Goal: Task Accomplishment & Management: Use online tool/utility

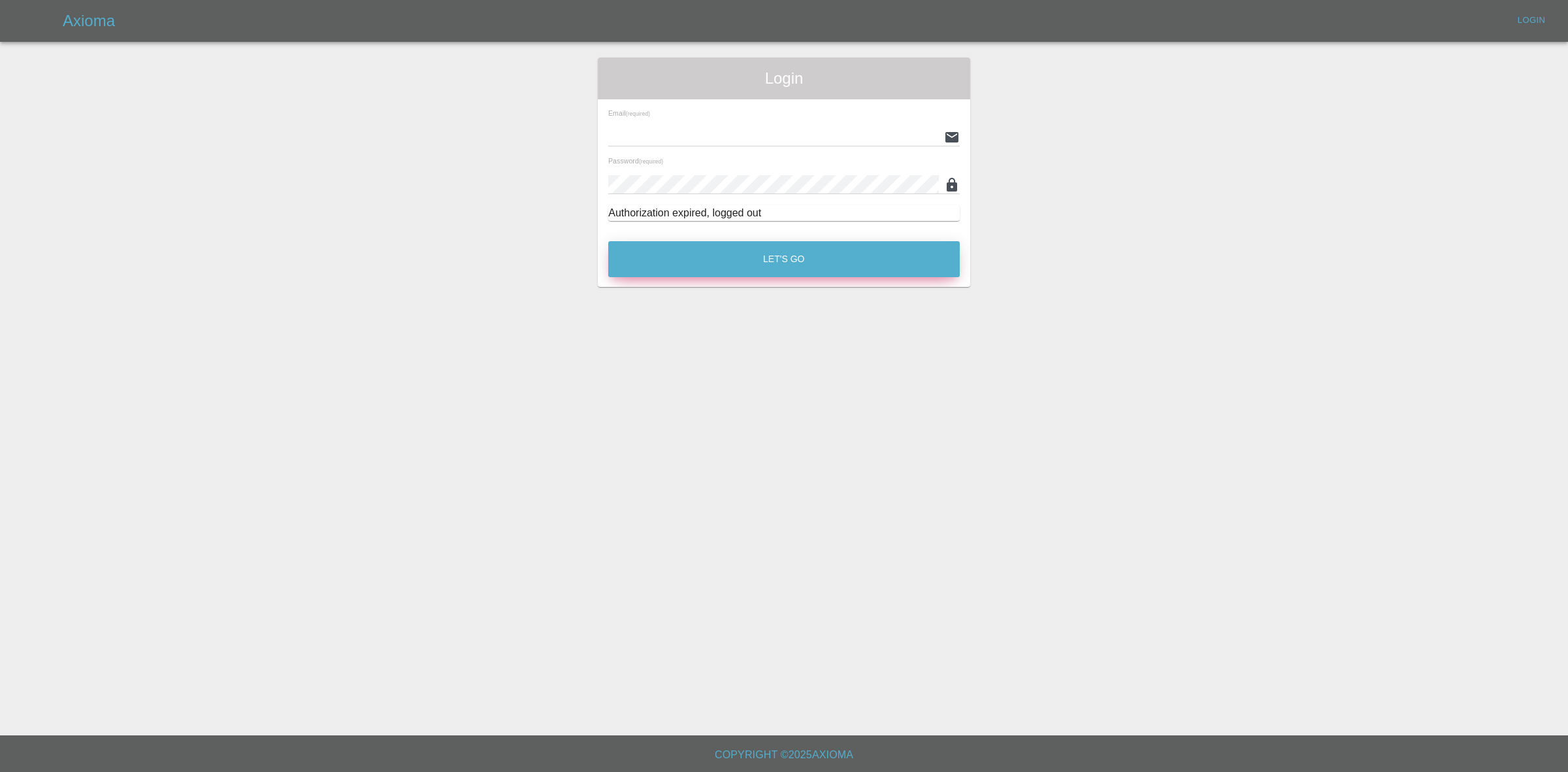
type input "georgecreedon1@icloud.com"
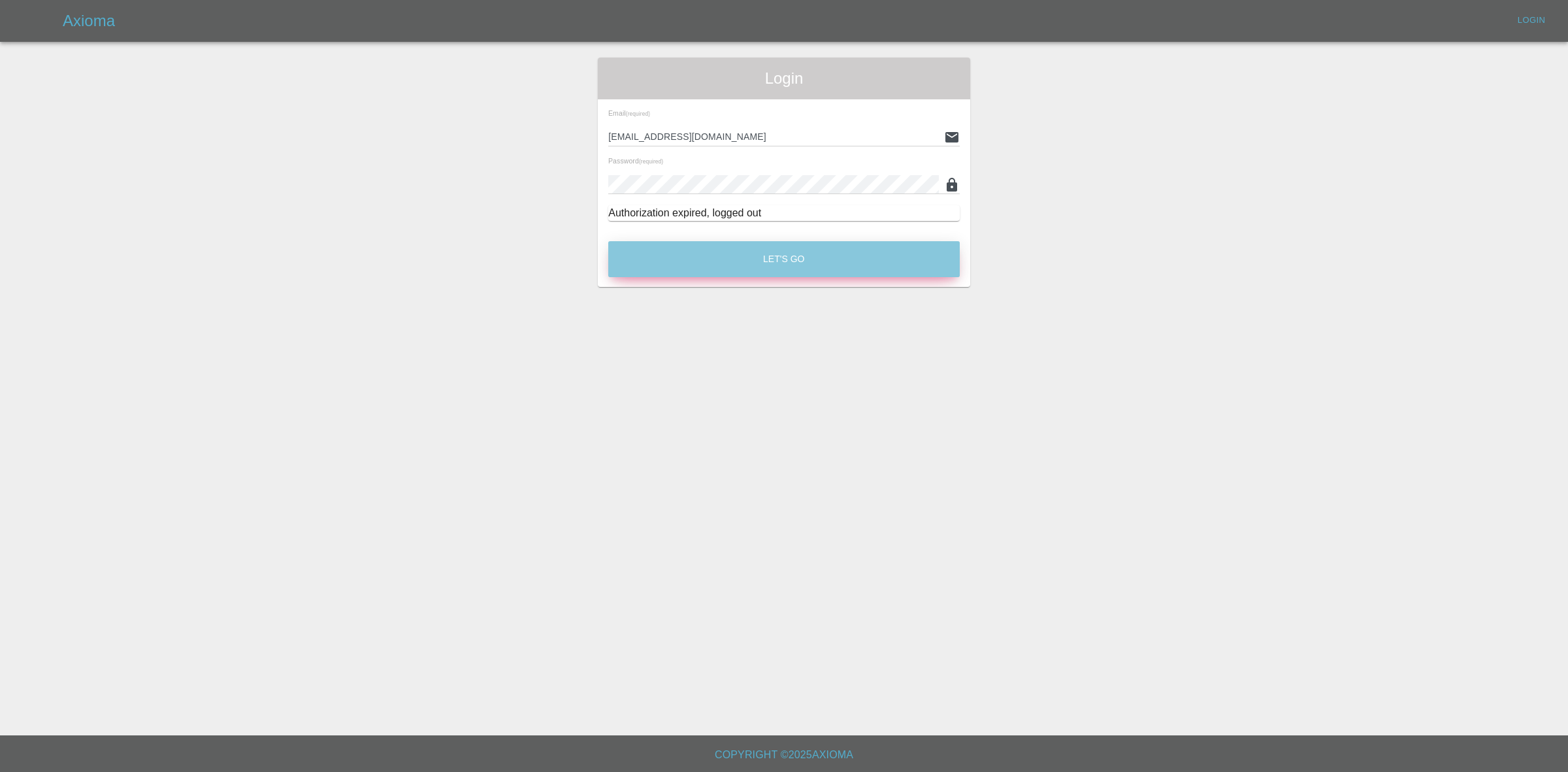
click at [768, 264] on button "Let's Go" at bounding box center [784, 259] width 351 height 36
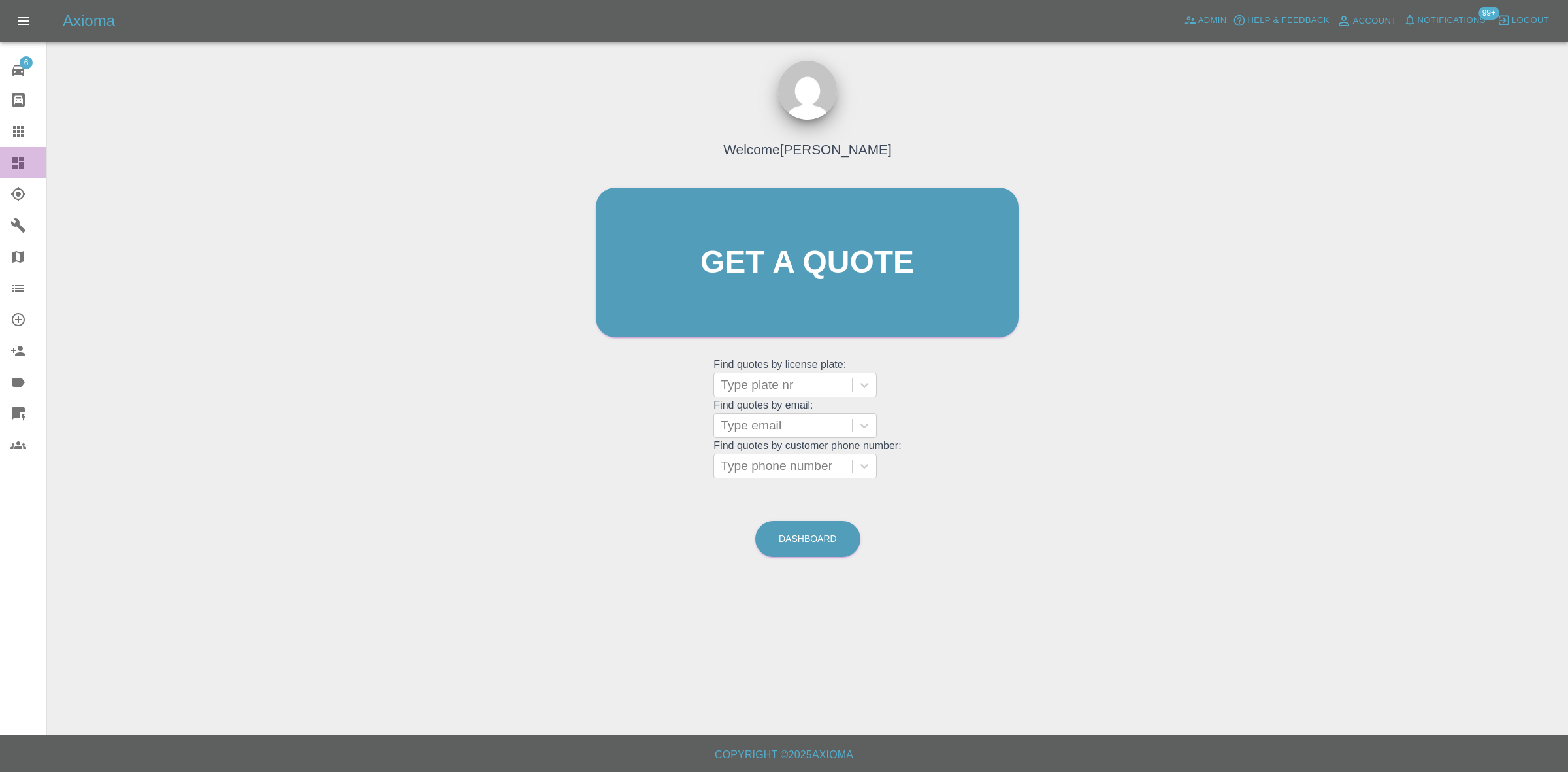
click at [0, 170] on link "Dashboard" at bounding box center [23, 162] width 46 height 31
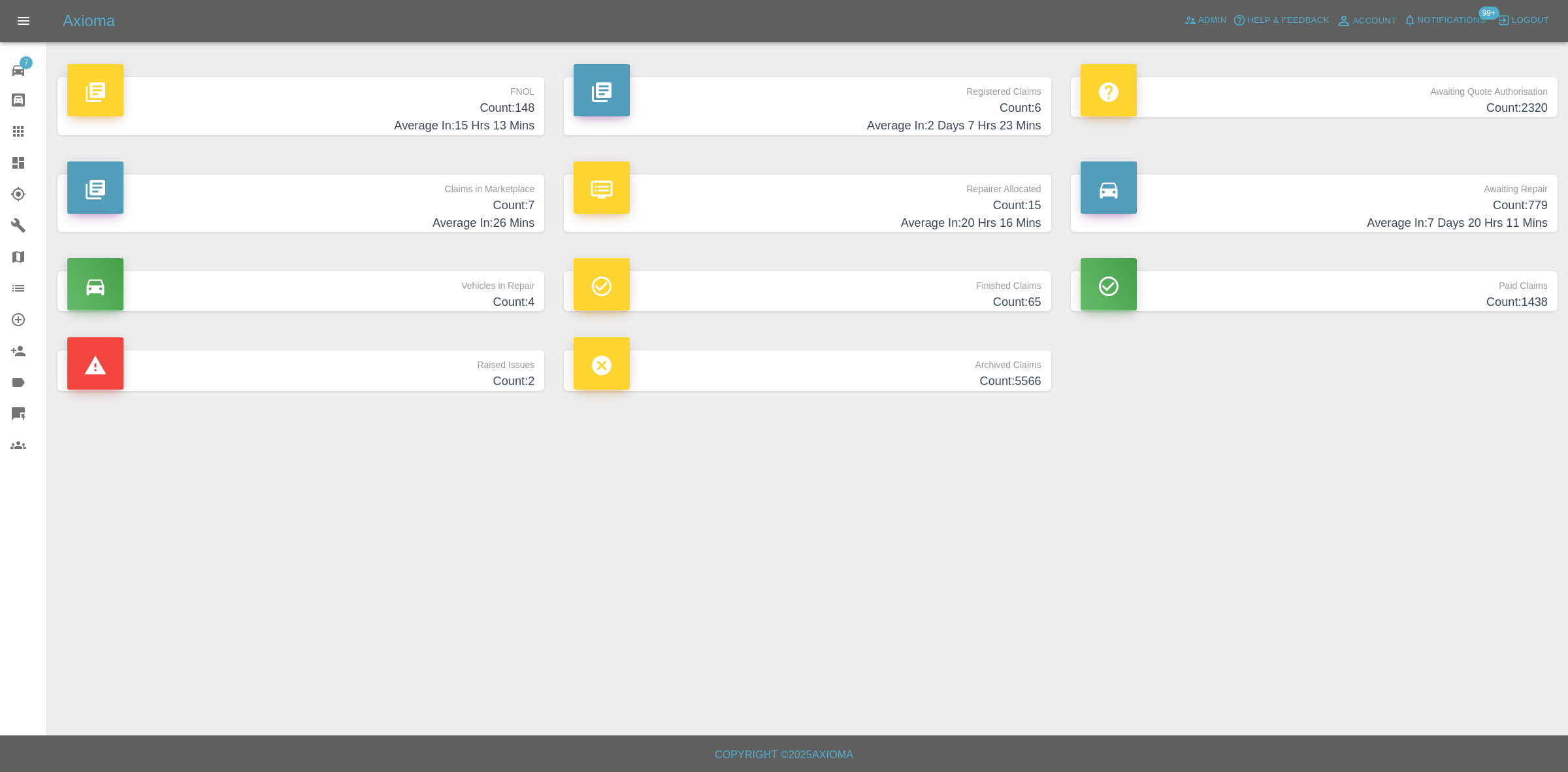
drag, startPoint x: 373, startPoint y: 207, endPoint x: 374, endPoint y: 226, distance: 19.0
click at [373, 207] on h4 "Count: 7" at bounding box center [301, 205] width 467 height 18
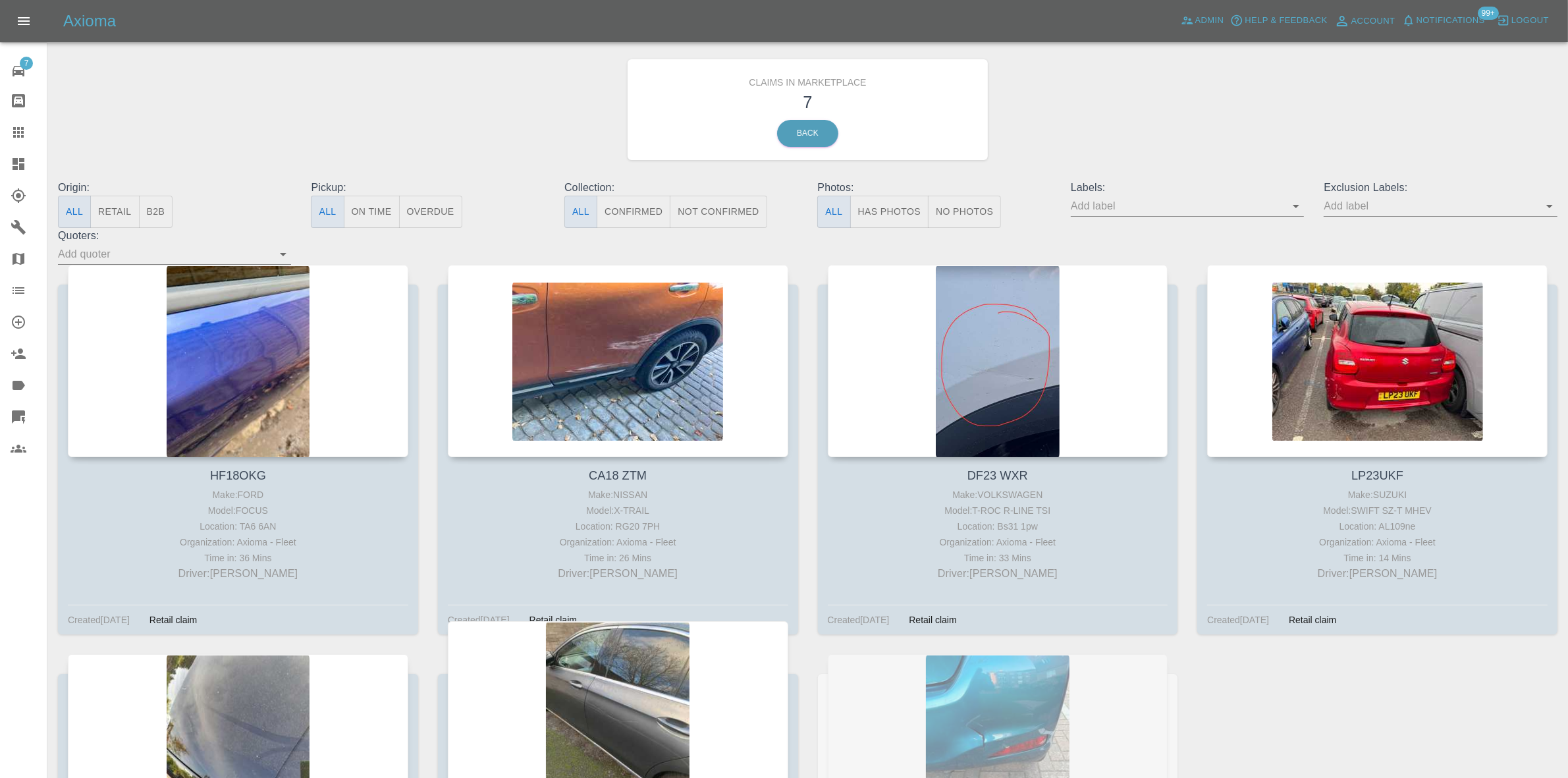
scroll to position [337, 0]
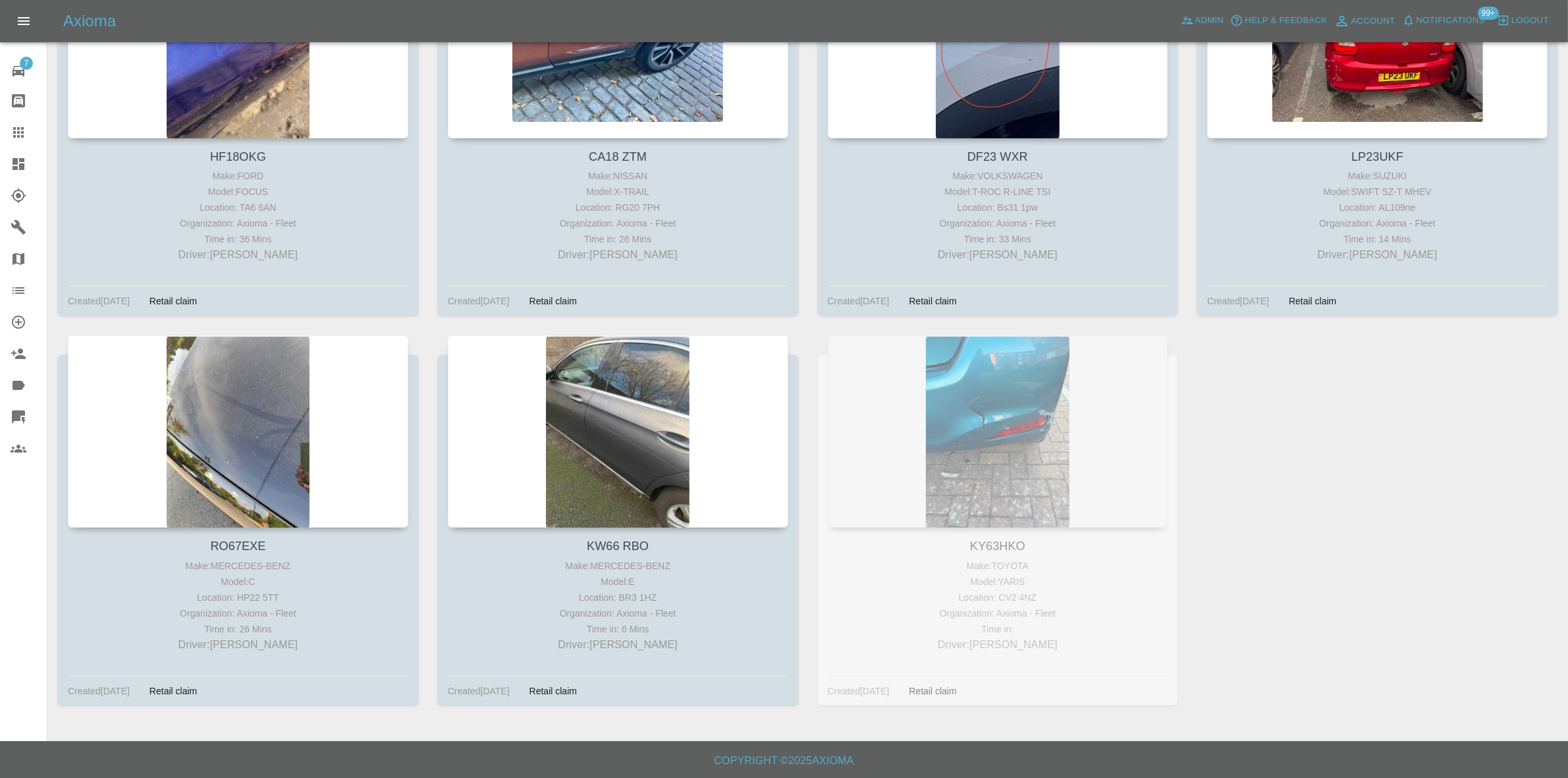
drag, startPoint x: 283, startPoint y: 376, endPoint x: 426, endPoint y: 405, distance: 145.9
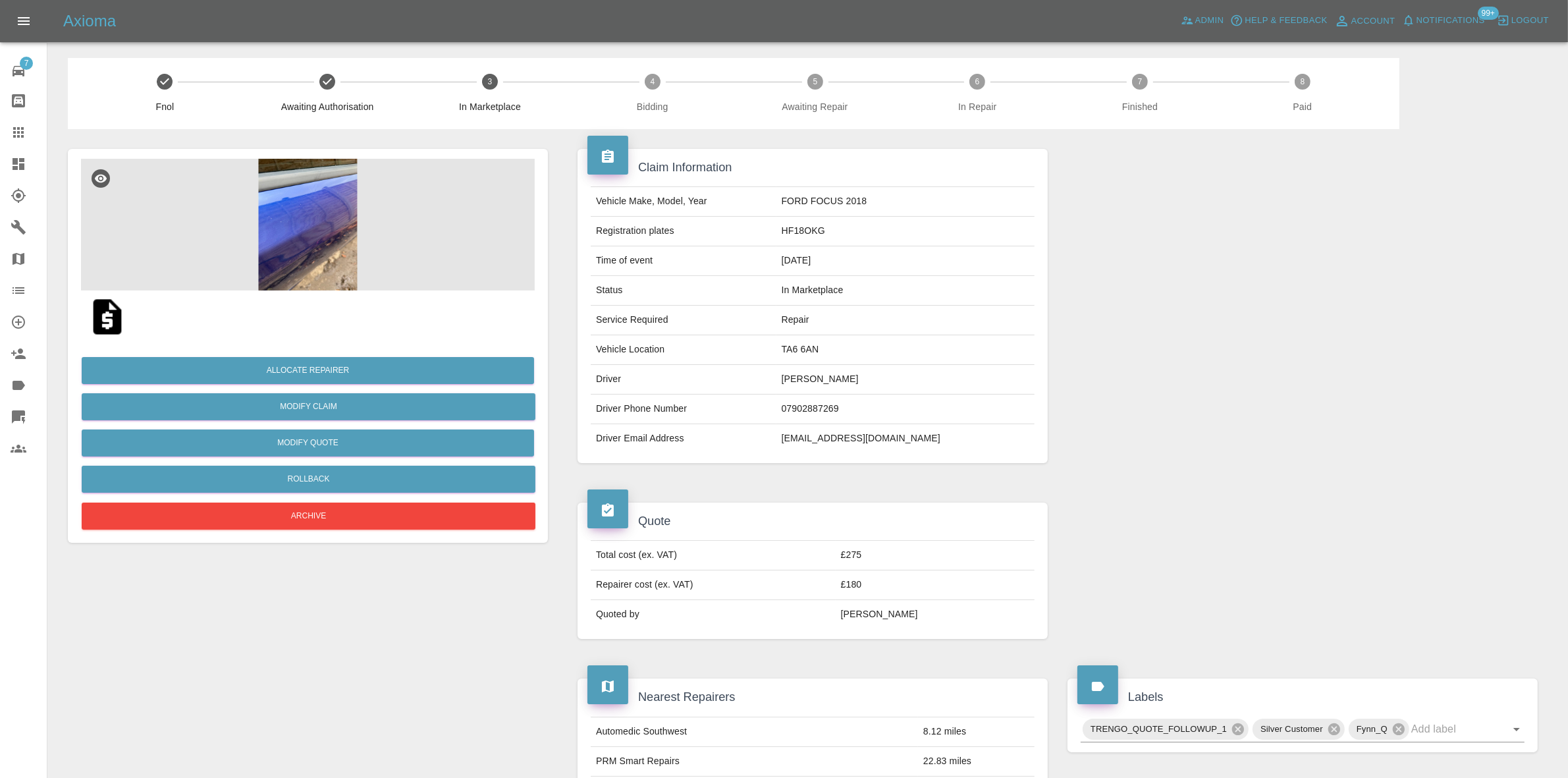
click at [399, 241] on img at bounding box center [308, 224] width 454 height 131
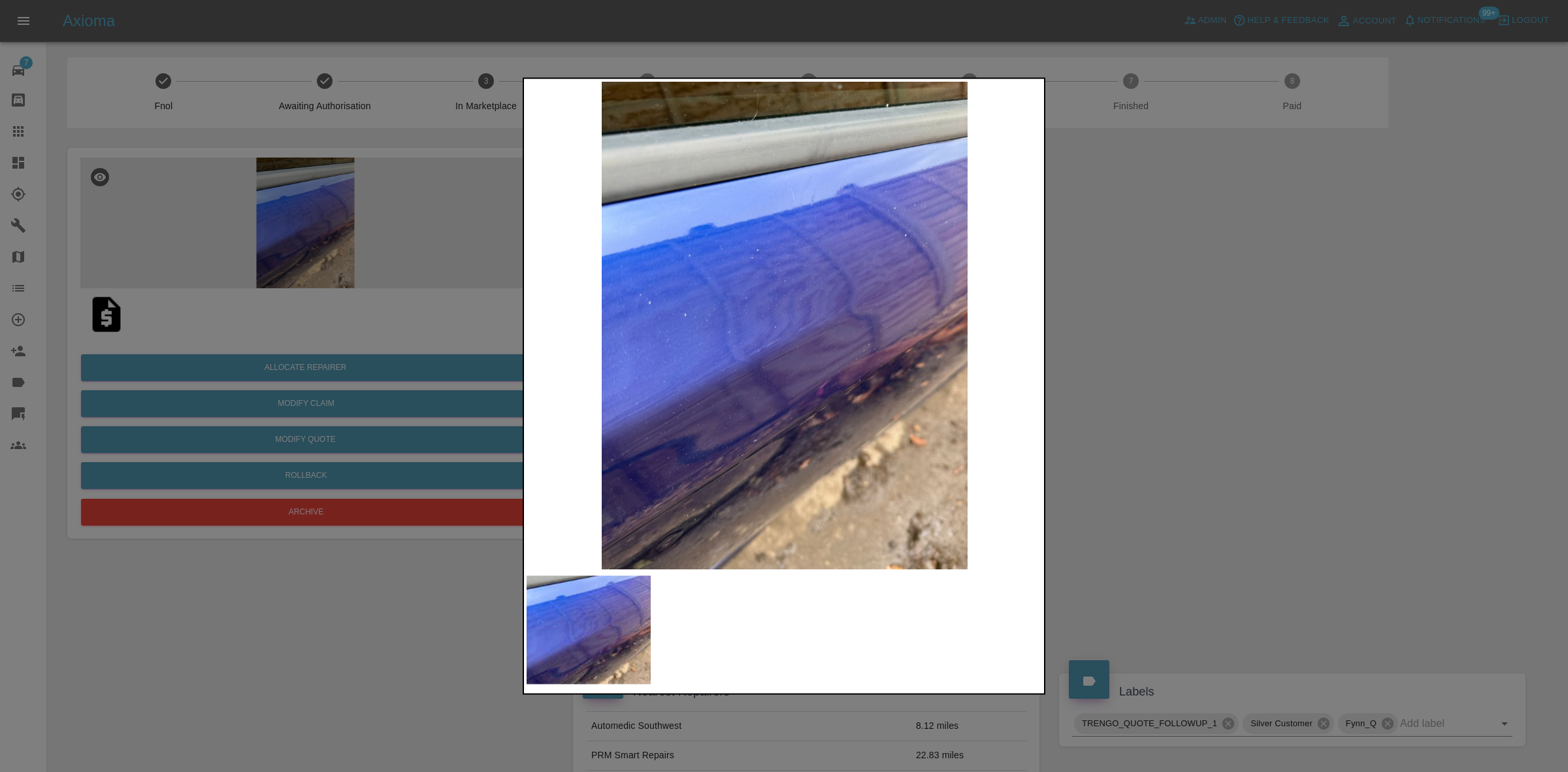
click at [1123, 338] on div at bounding box center [784, 386] width 1568 height 772
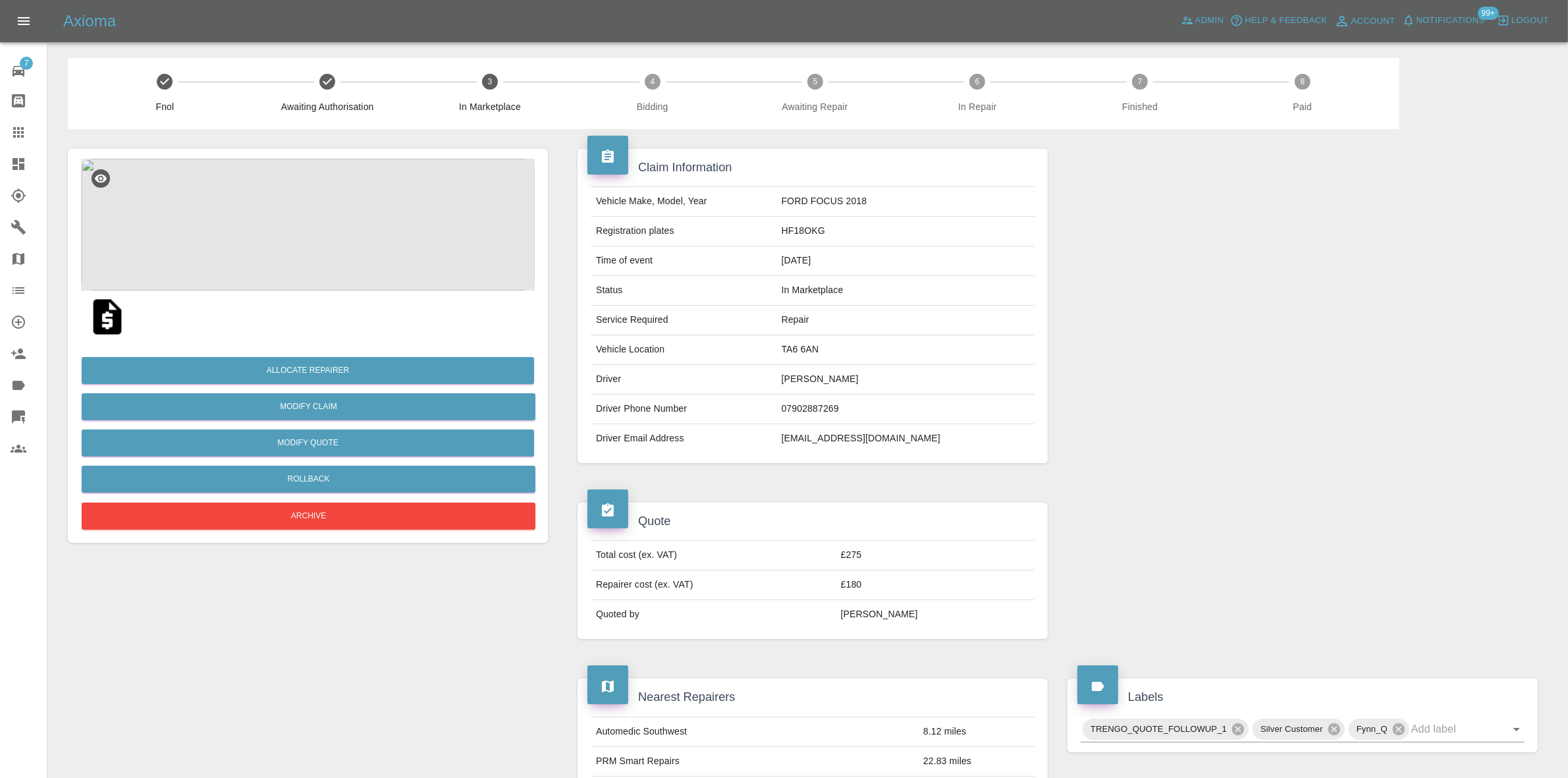
click at [1256, 369] on div at bounding box center [1302, 306] width 490 height 354
click at [305, 216] on img at bounding box center [308, 224] width 454 height 131
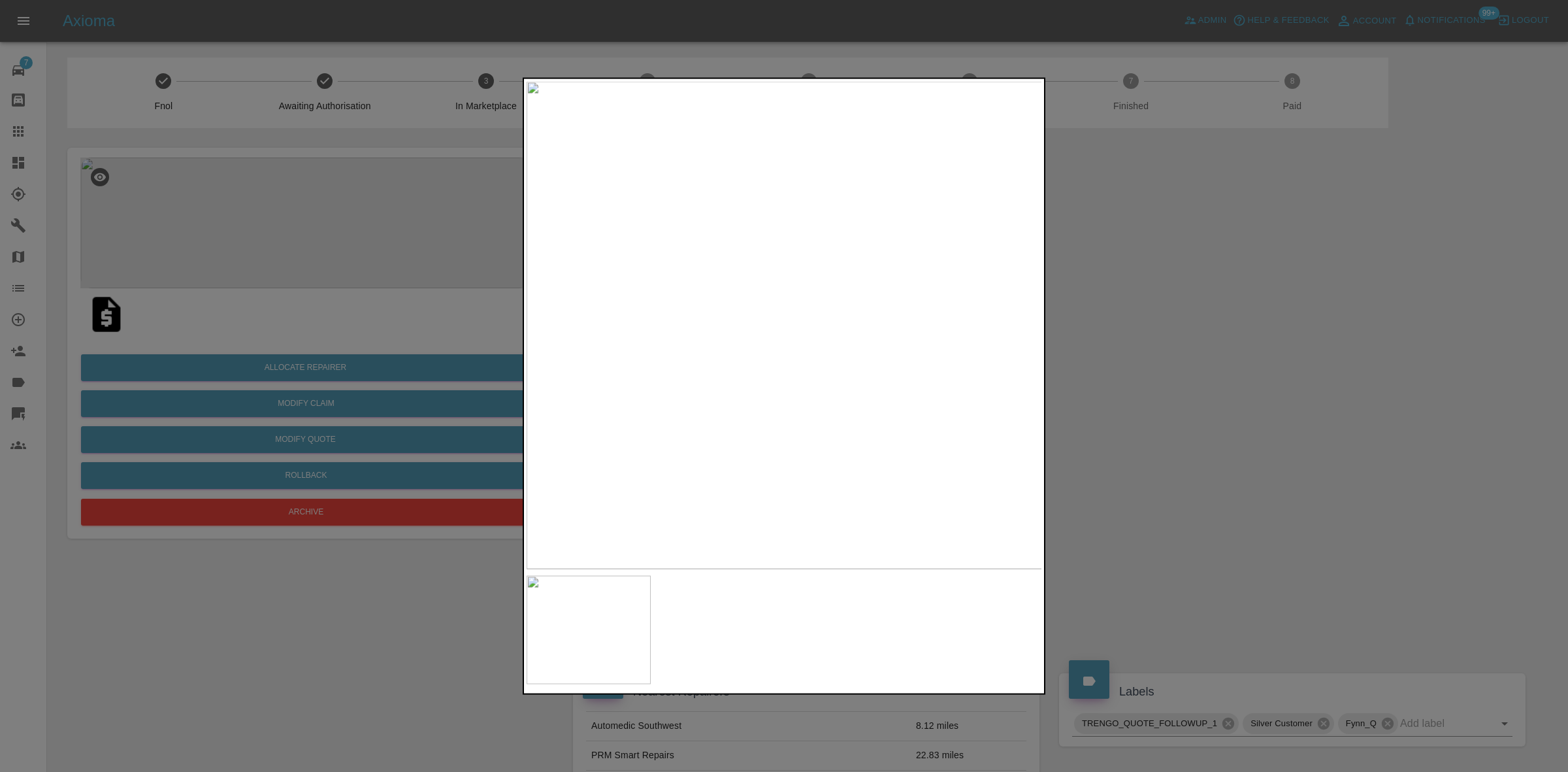
click at [1060, 338] on div at bounding box center [784, 386] width 1568 height 772
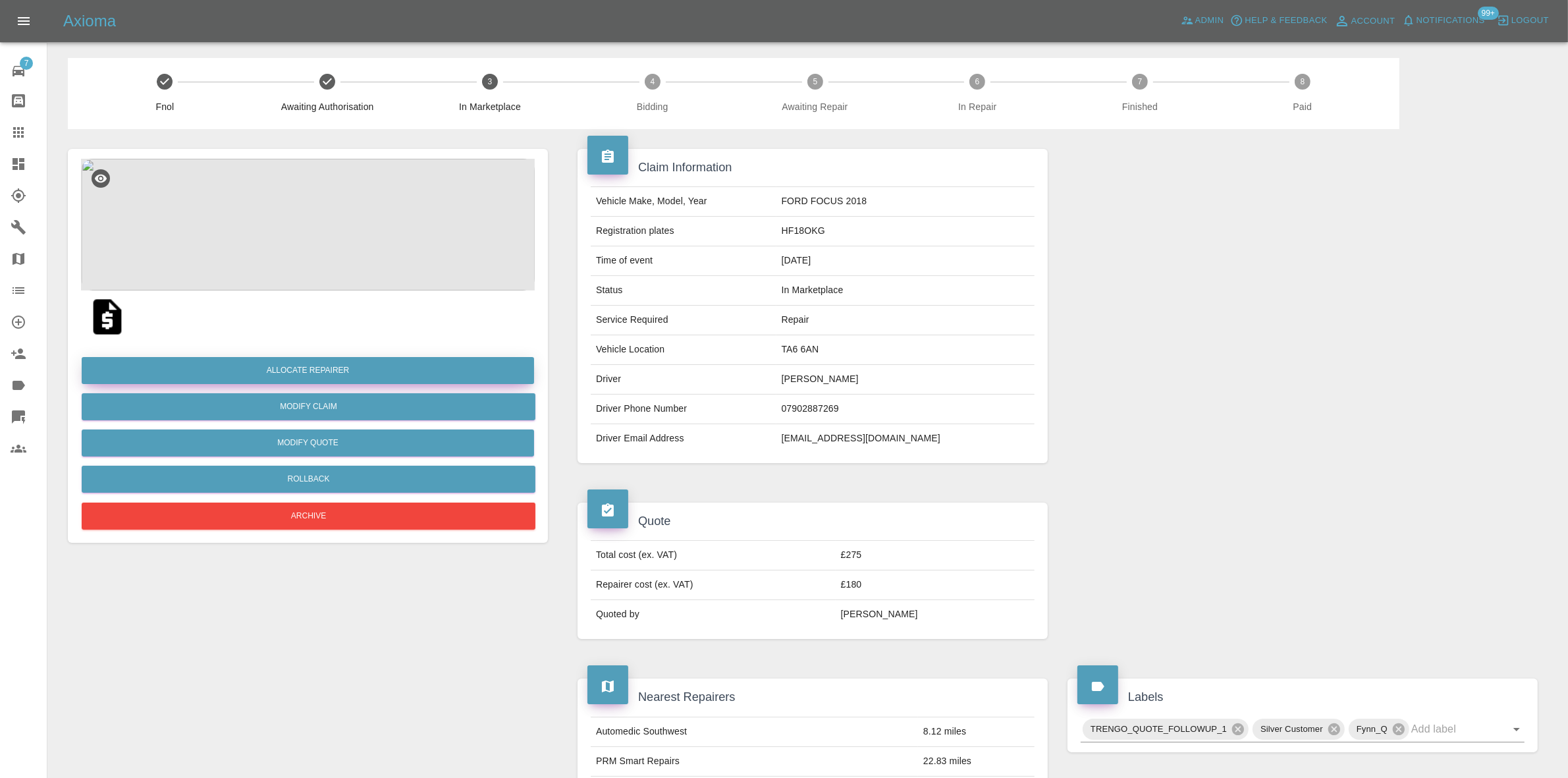
click at [314, 364] on button "Allocate Repairer" at bounding box center [308, 370] width 452 height 27
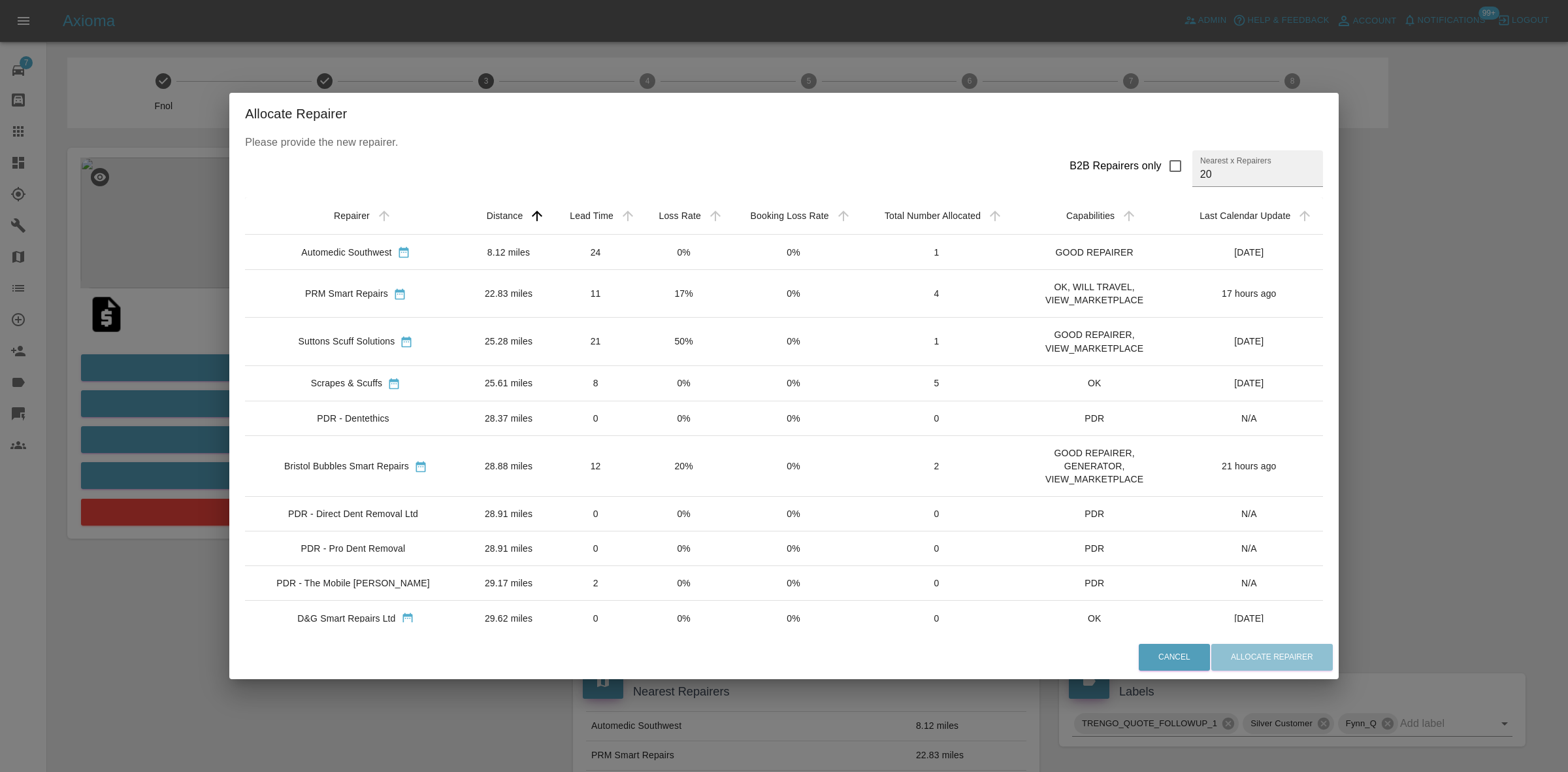
click at [197, 317] on div "Allocate Repairer Please provide the new repairer. B2B Repairers only Nearest x…" at bounding box center [784, 386] width 1568 height 772
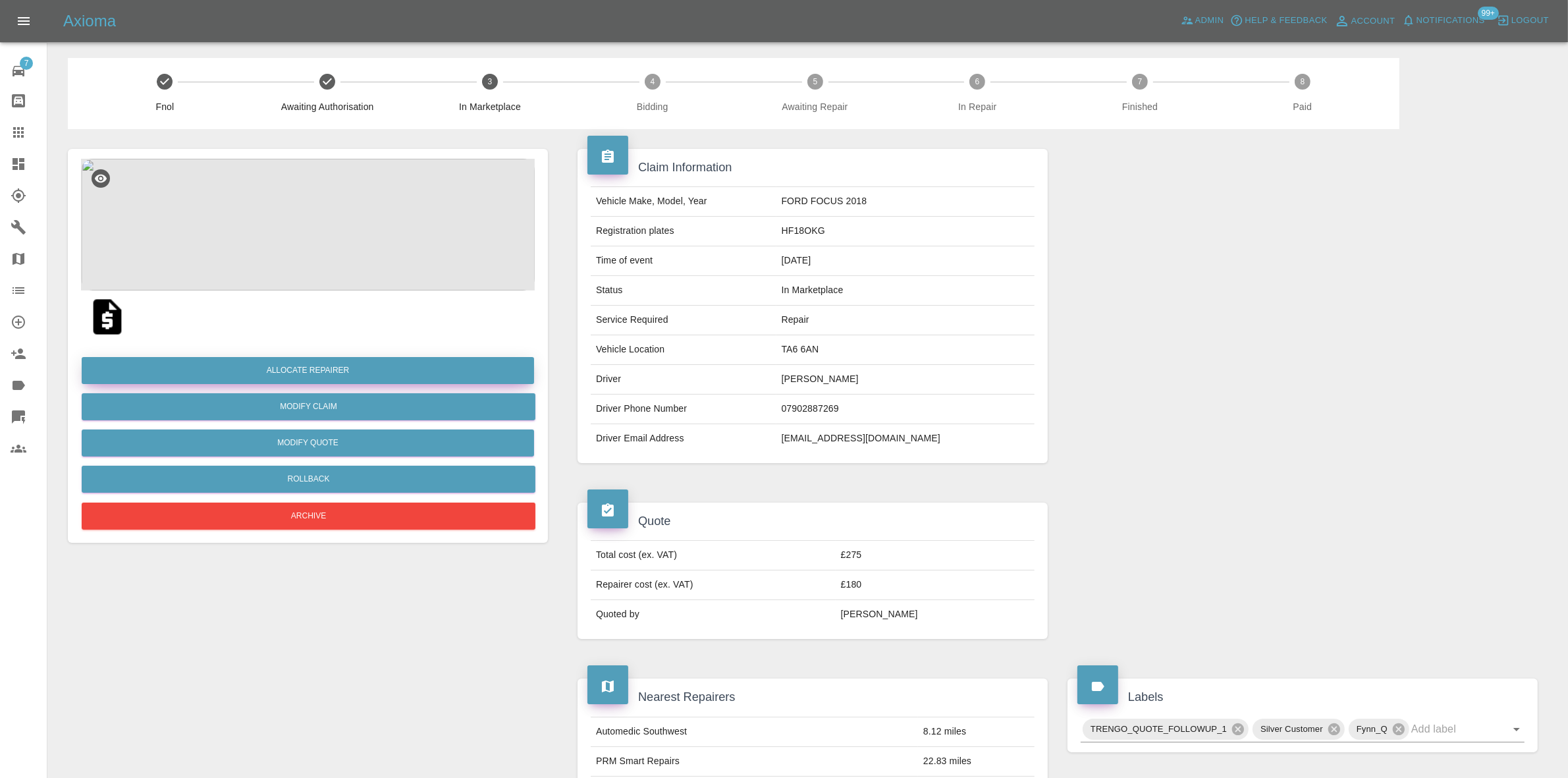
click at [322, 364] on button "Allocate Repairer" at bounding box center [308, 370] width 452 height 27
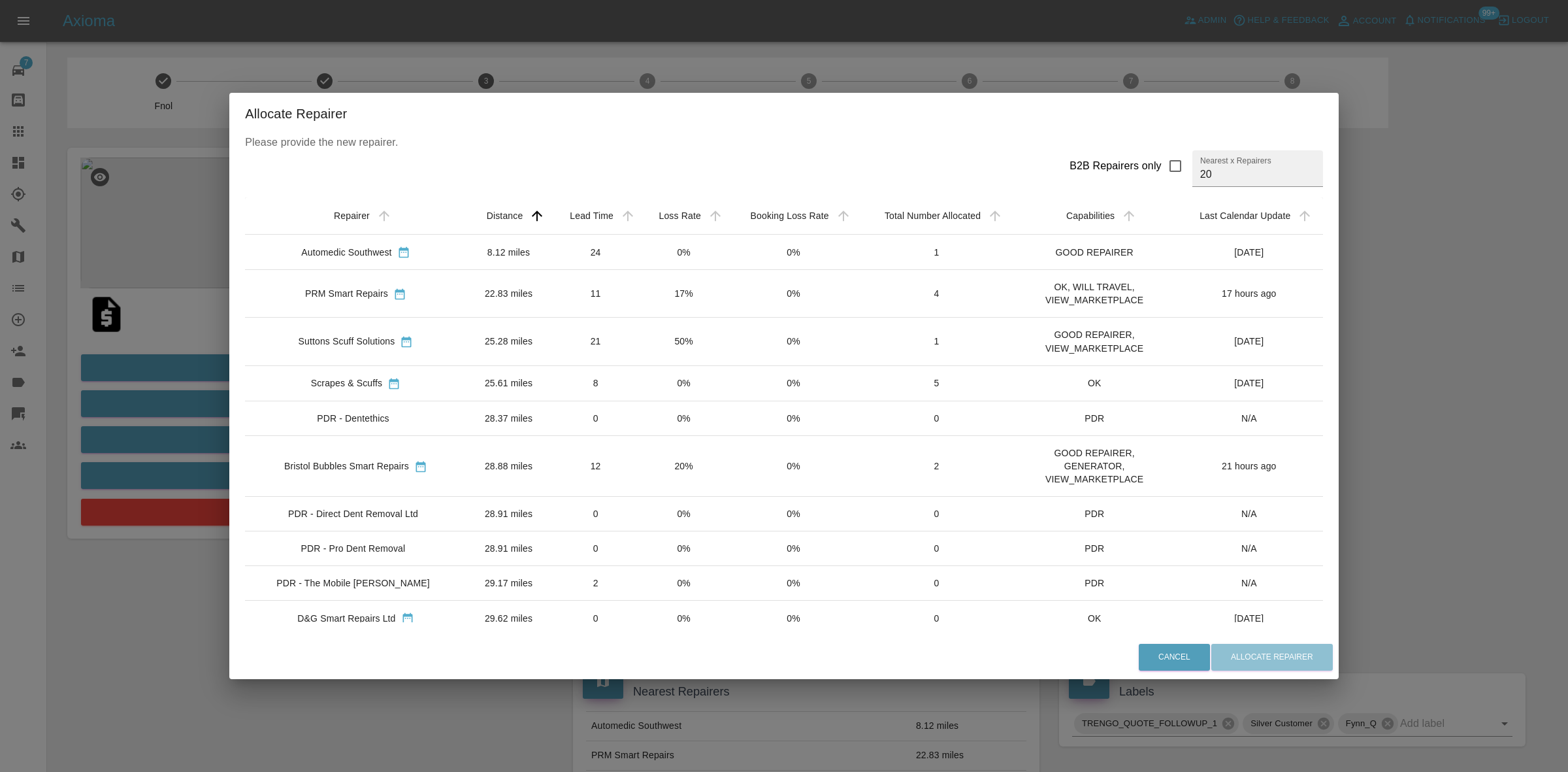
click at [679, 249] on td "0%" at bounding box center [684, 252] width 87 height 35
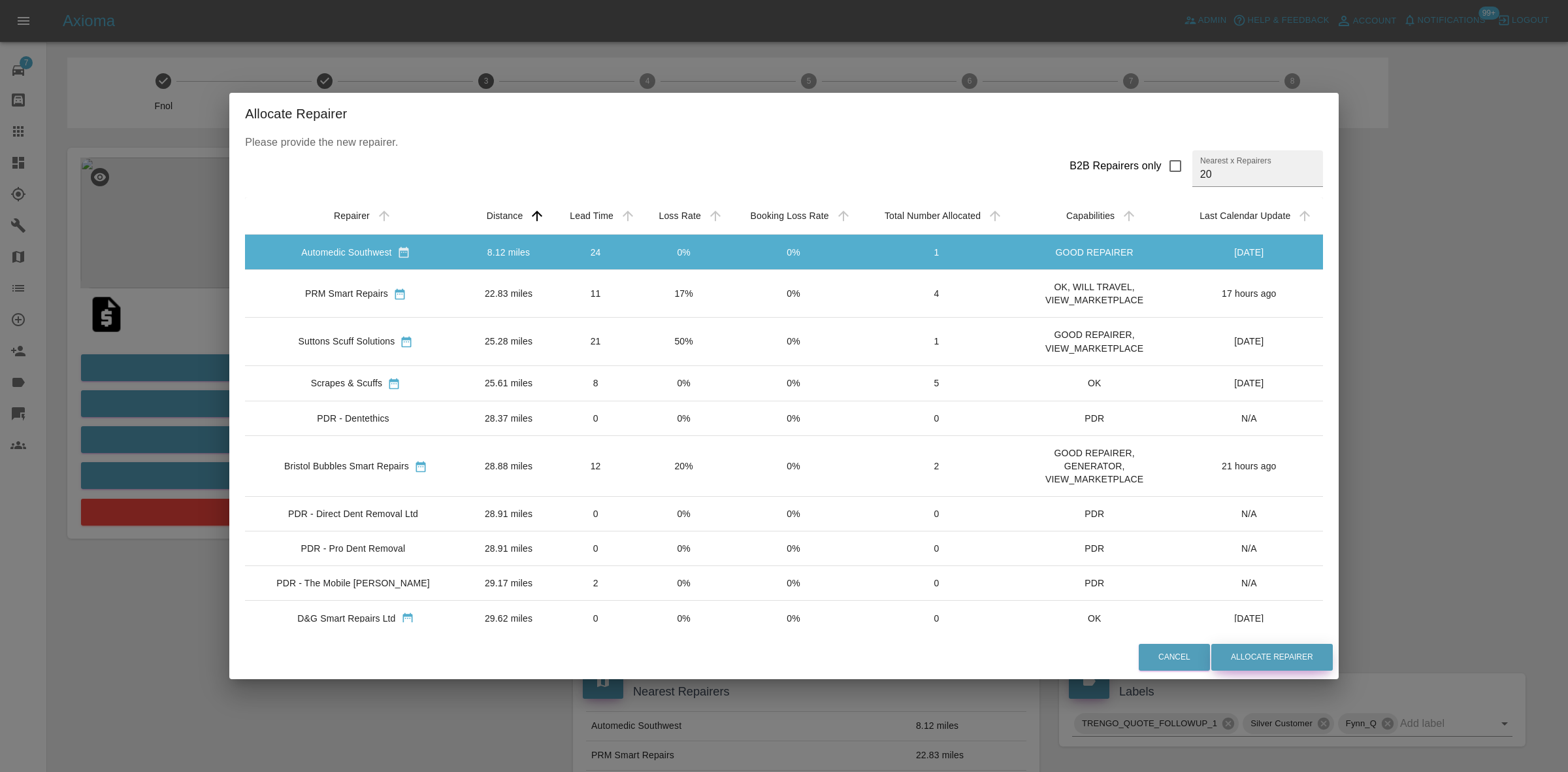
click at [1256, 653] on button "Allocate Repairer" at bounding box center [1272, 657] width 122 height 26
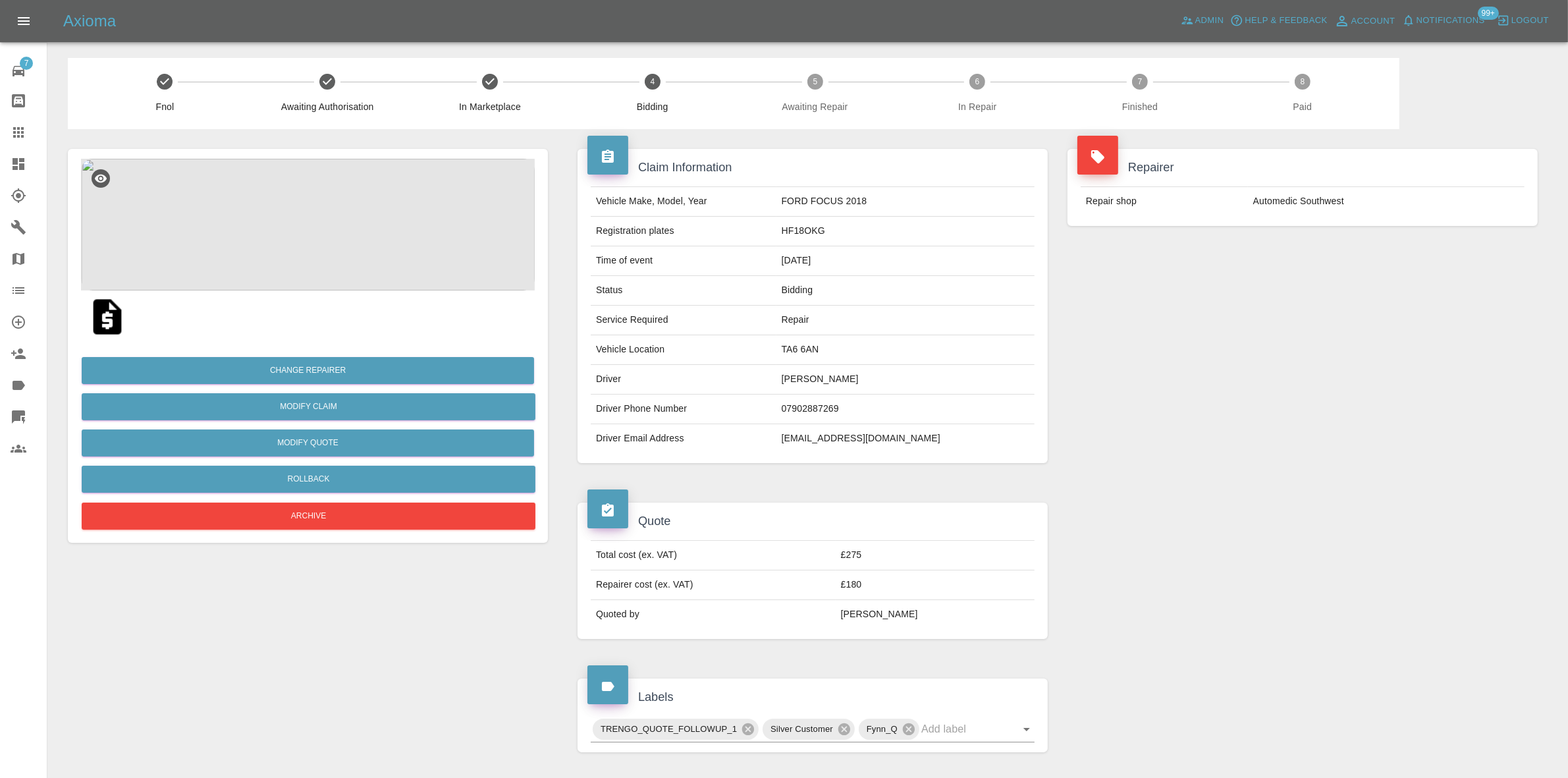
drag, startPoint x: 1234, startPoint y: 193, endPoint x: 1149, endPoint y: 183, distance: 85.6
click at [1234, 193] on td "Repair shop" at bounding box center [1164, 201] width 167 height 29
